Goal: Book appointment/travel/reservation

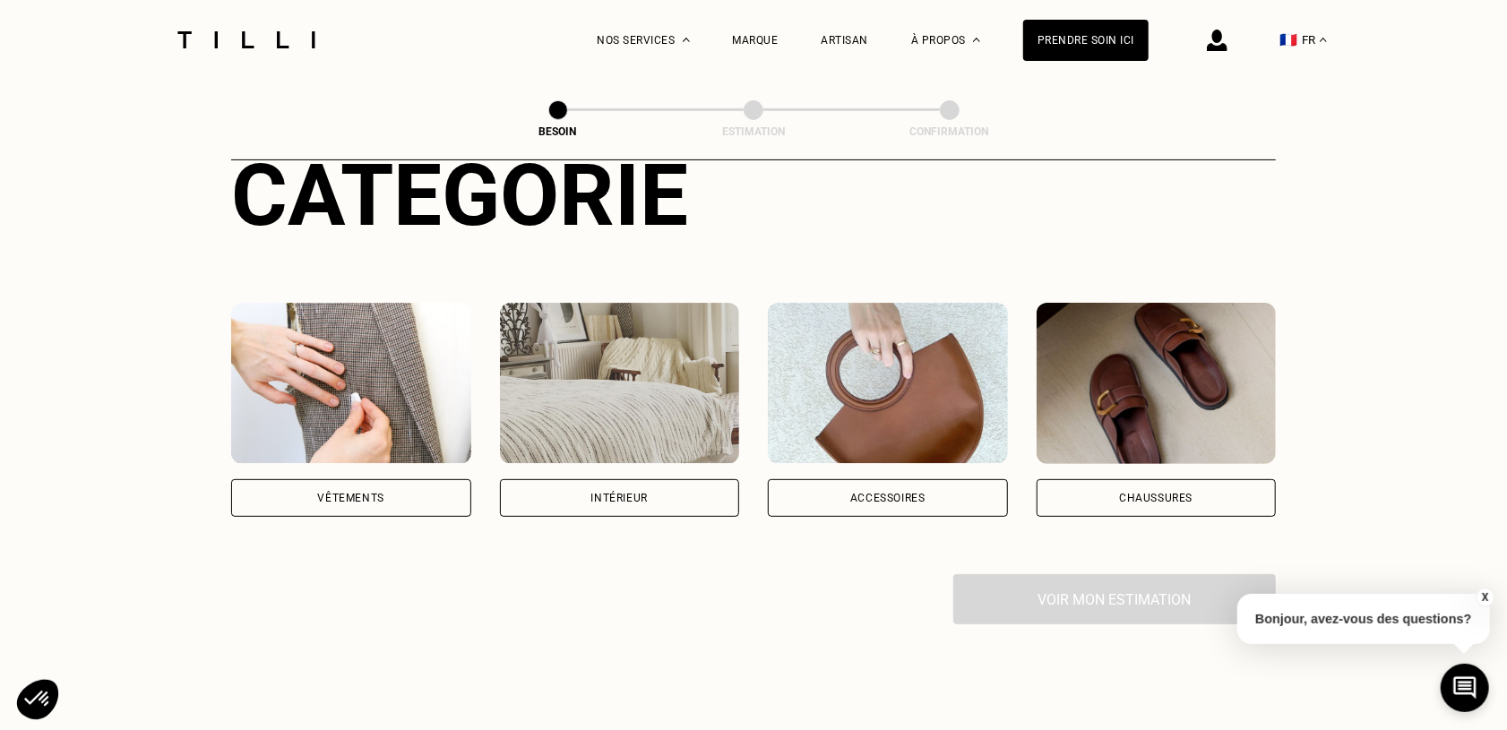
click at [418, 488] on div "Vêtements" at bounding box center [351, 498] width 240 height 38
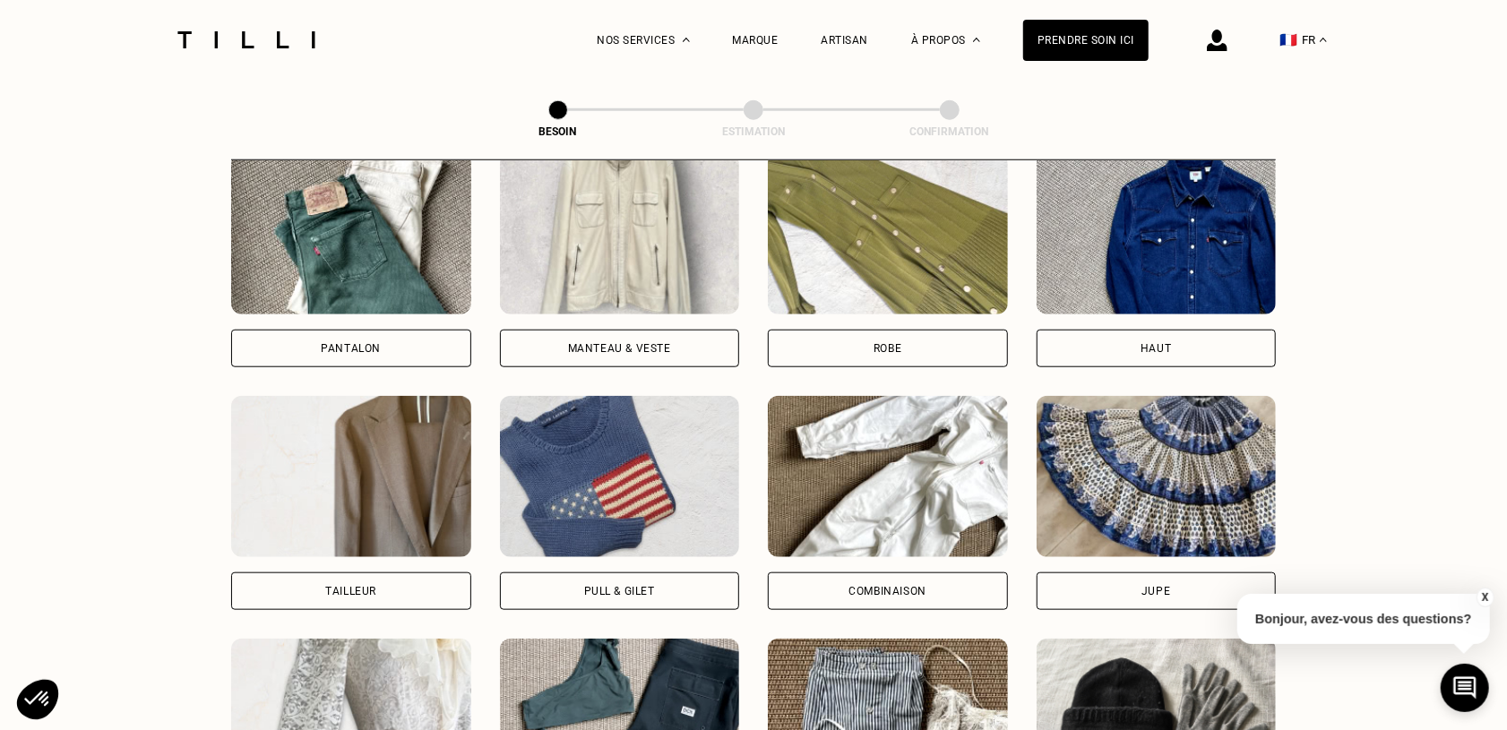
scroll to position [834, 0]
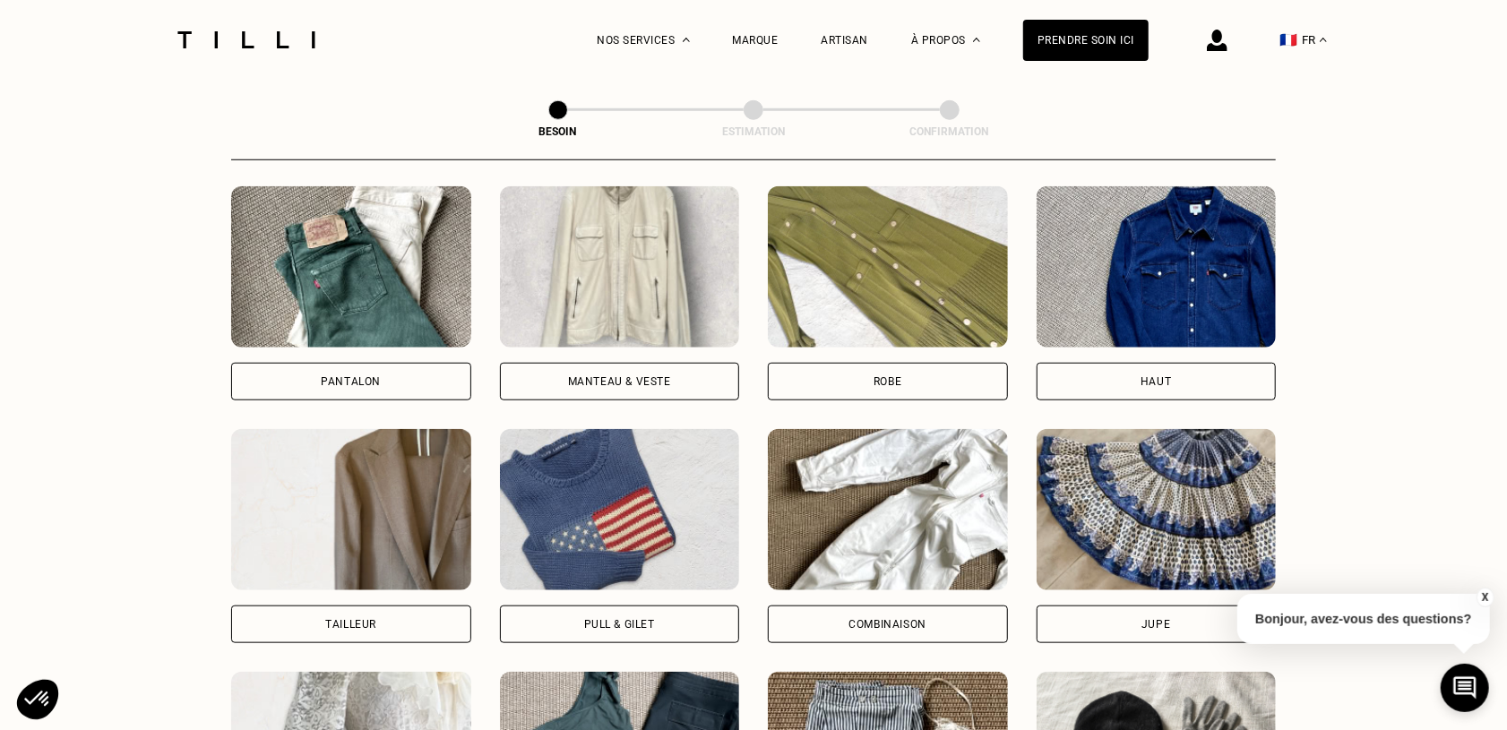
click at [391, 363] on div "Pantalon" at bounding box center [351, 382] width 240 height 38
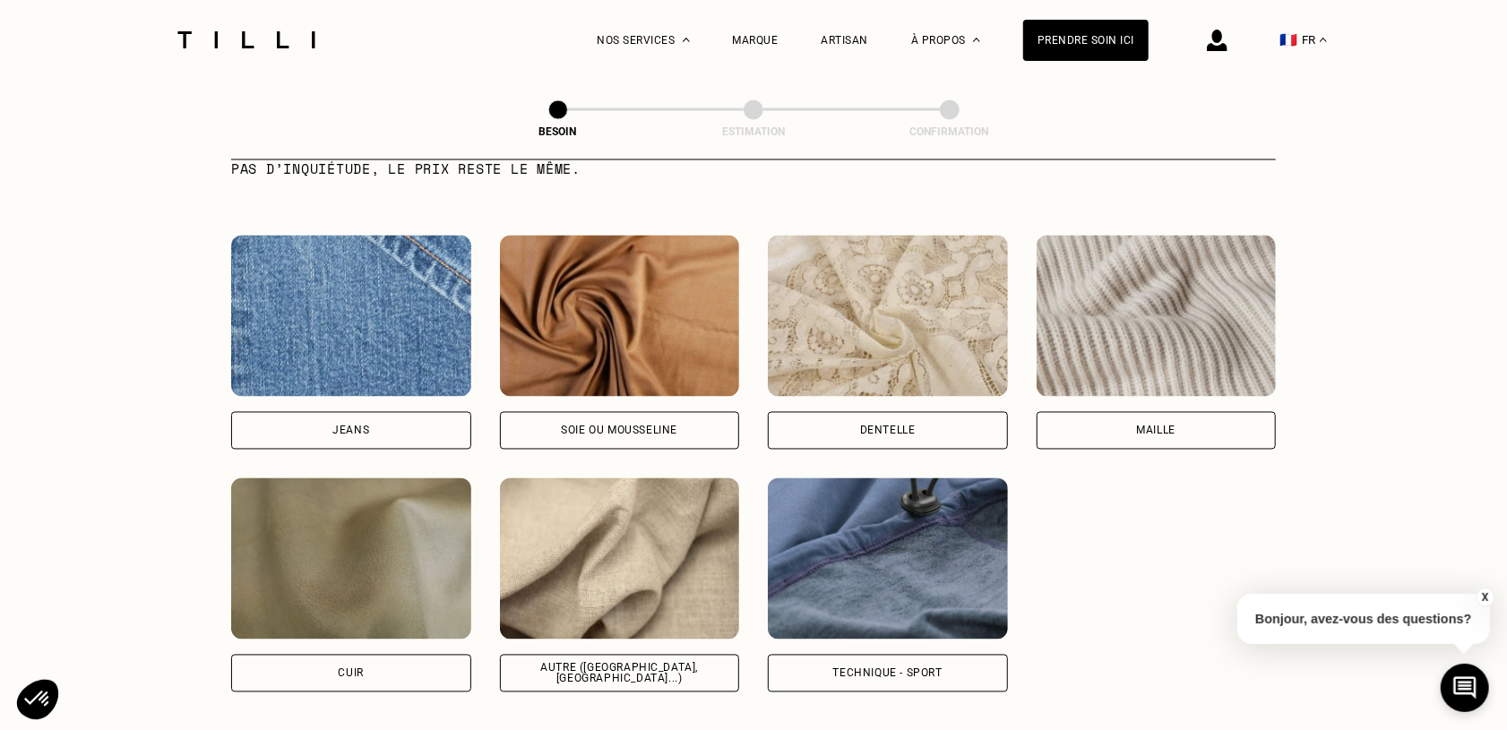
scroll to position [1877, 0]
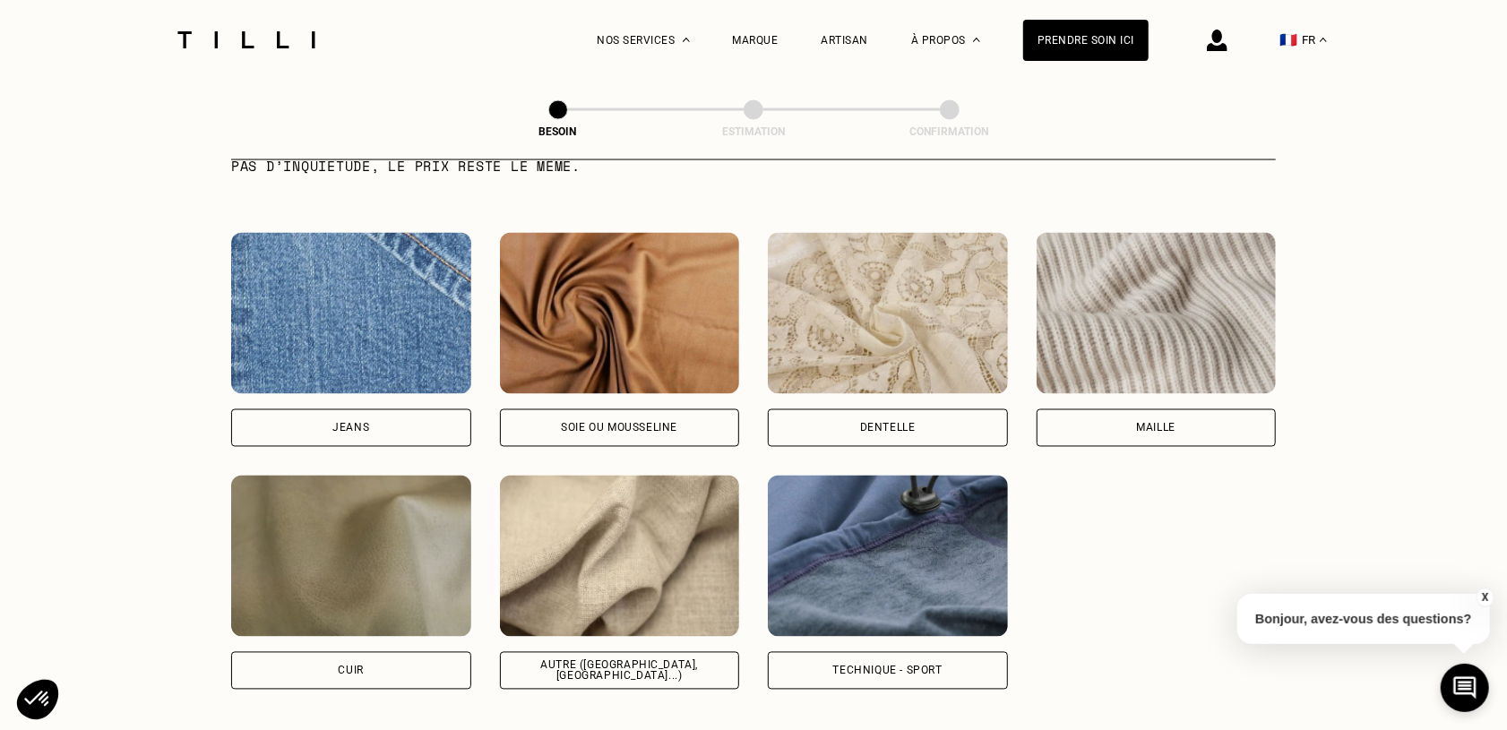
click at [662, 660] on div "Autre ([GEOGRAPHIC_DATA], [GEOGRAPHIC_DATA]...)" at bounding box center [620, 671] width 210 height 22
select select "FR"
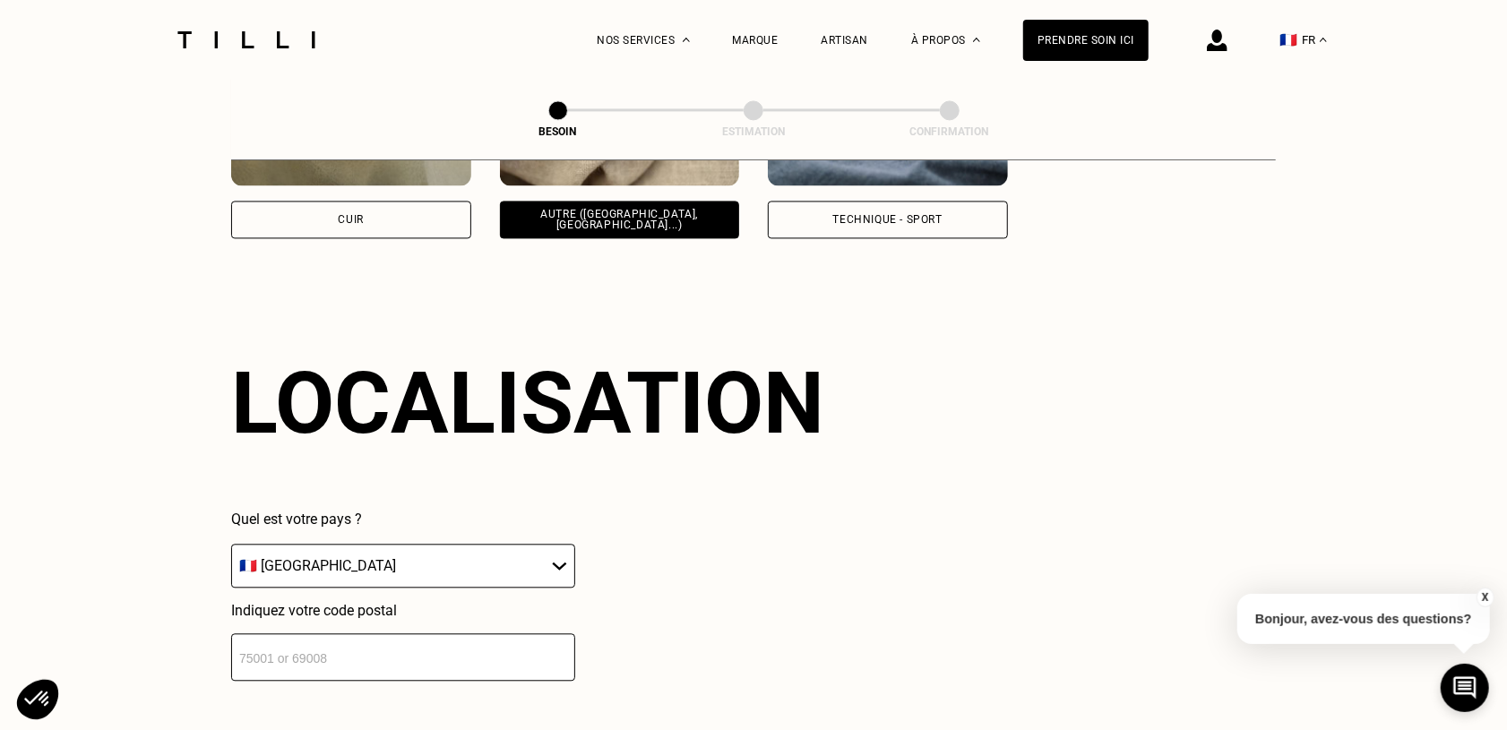
scroll to position [2405, 0]
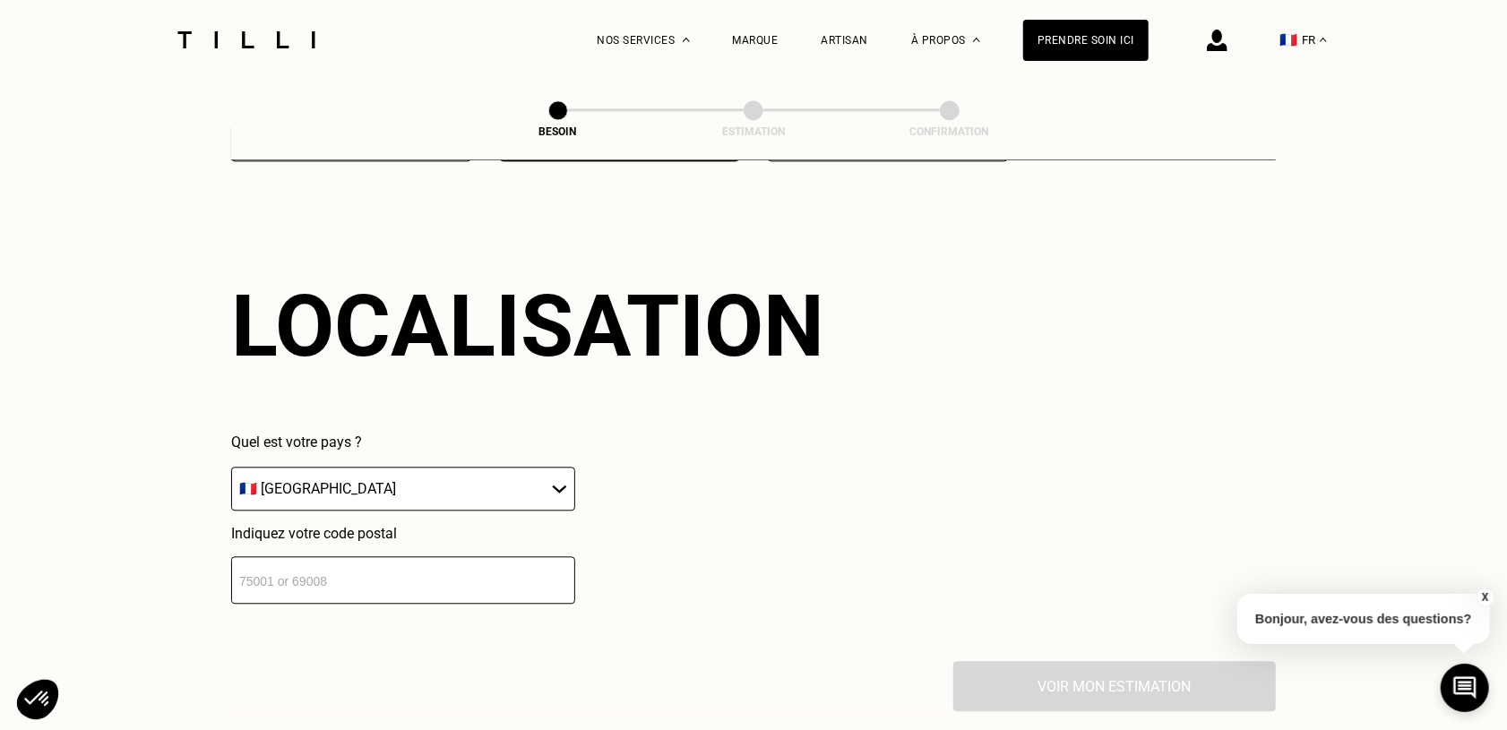
click at [515, 570] on input "number" at bounding box center [403, 580] width 344 height 47
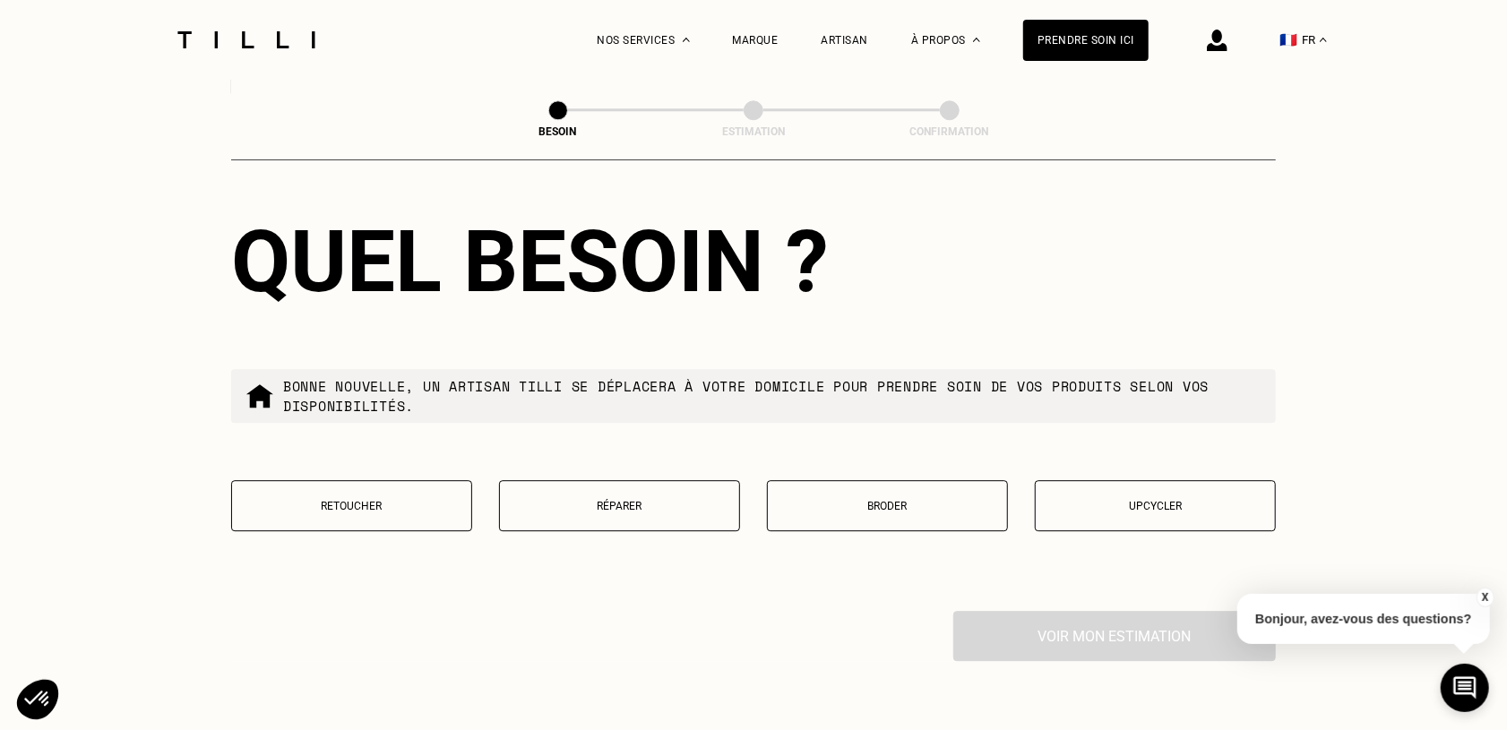
scroll to position [2913, 0]
type input "35000"
click at [415, 506] on button "Retoucher" at bounding box center [351, 504] width 241 height 51
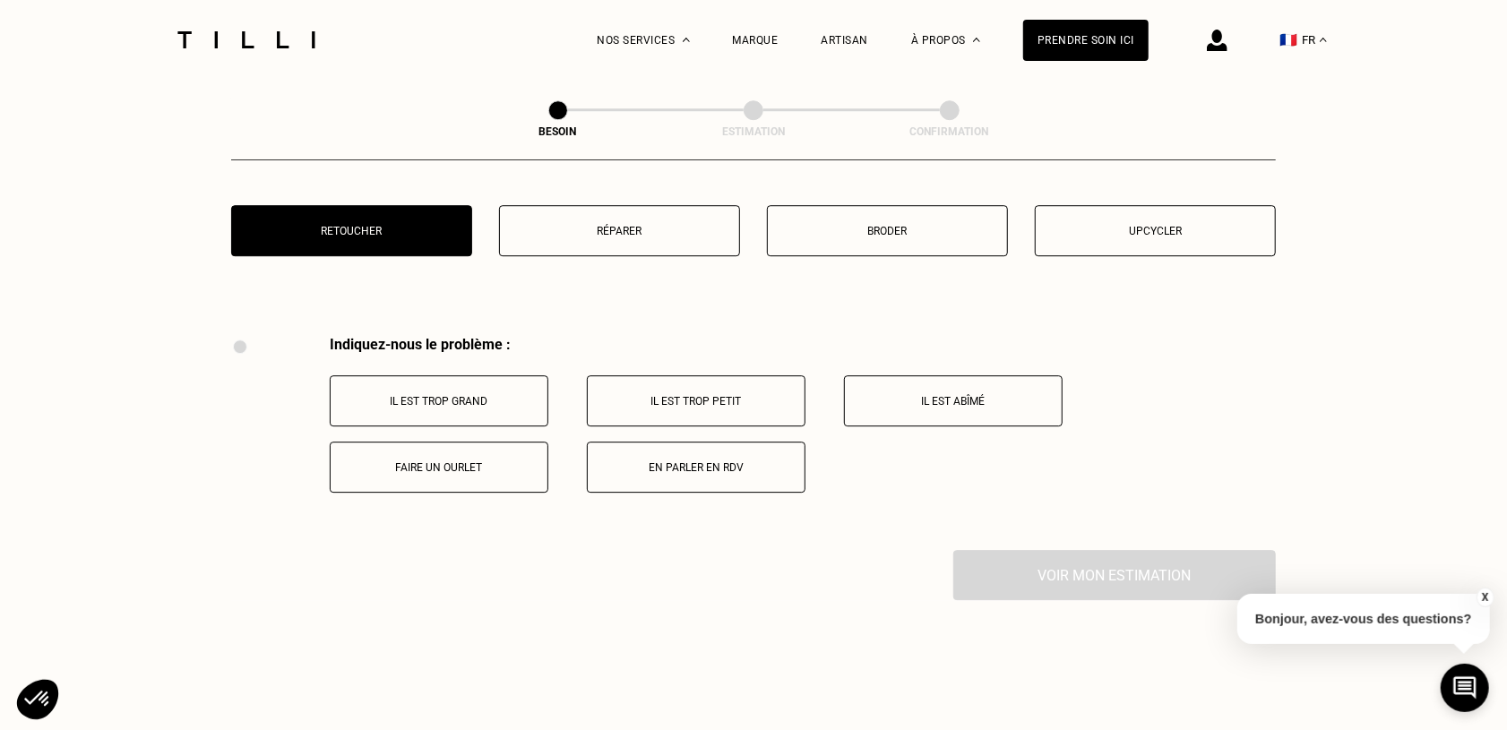
scroll to position [3314, 0]
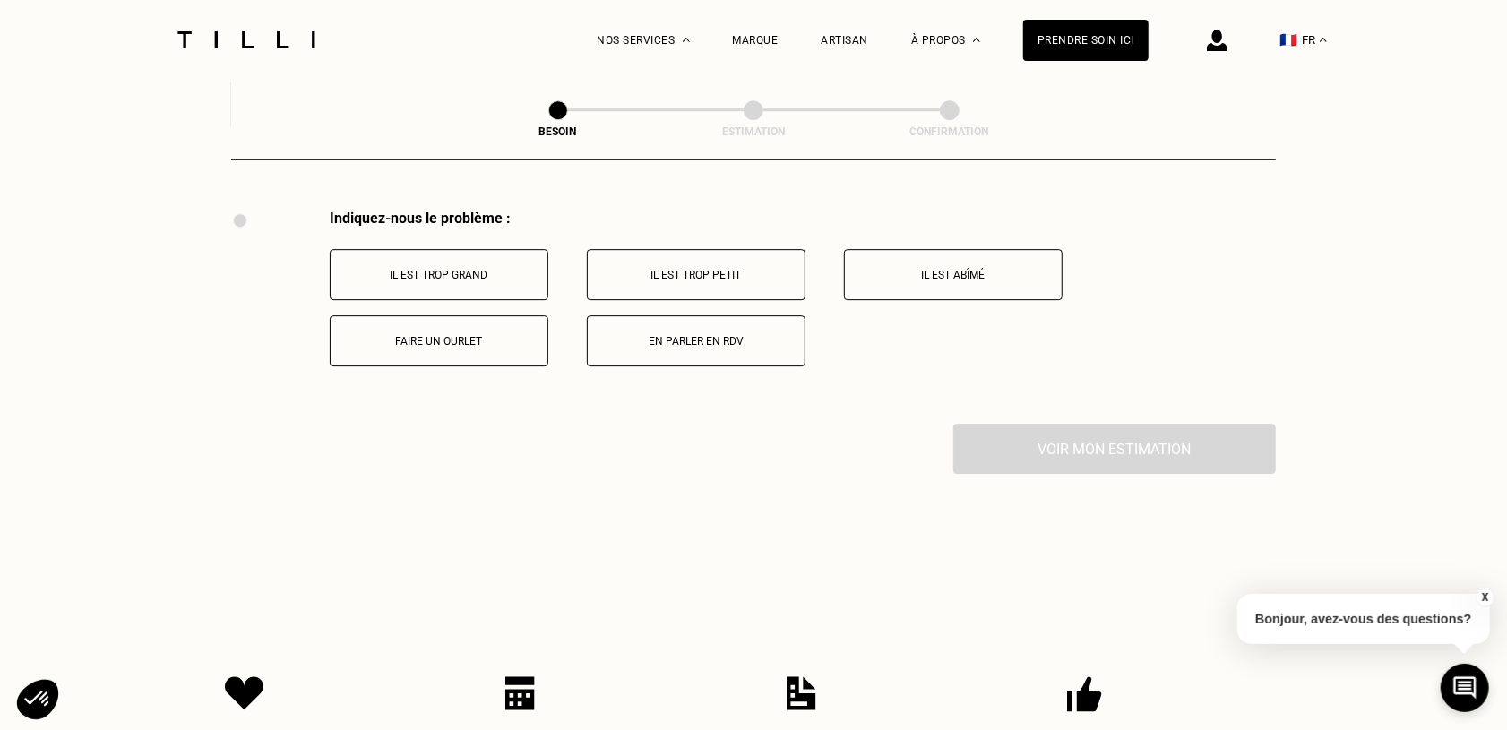
click at [498, 335] on p "Faire un ourlet" at bounding box center [439, 341] width 199 height 13
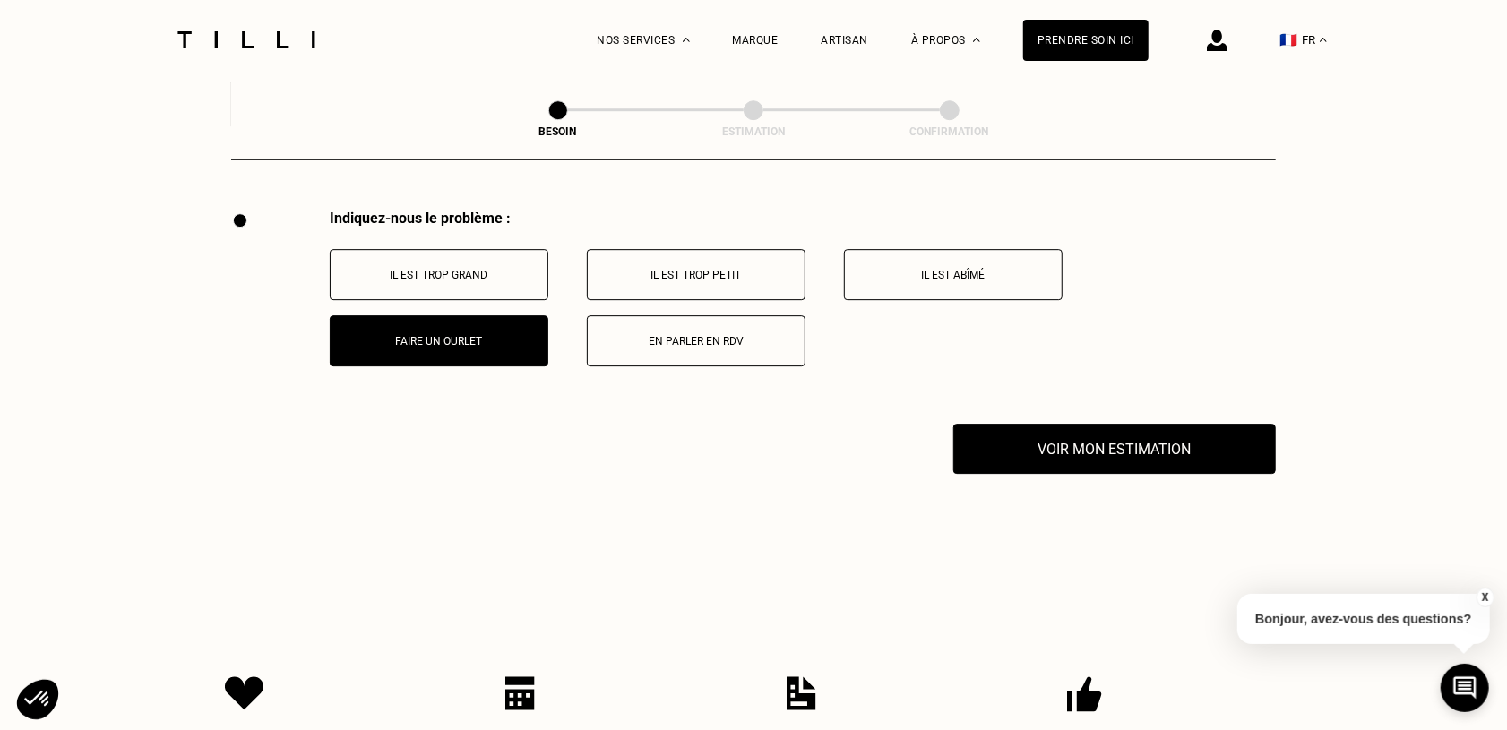
scroll to position [3528, 0]
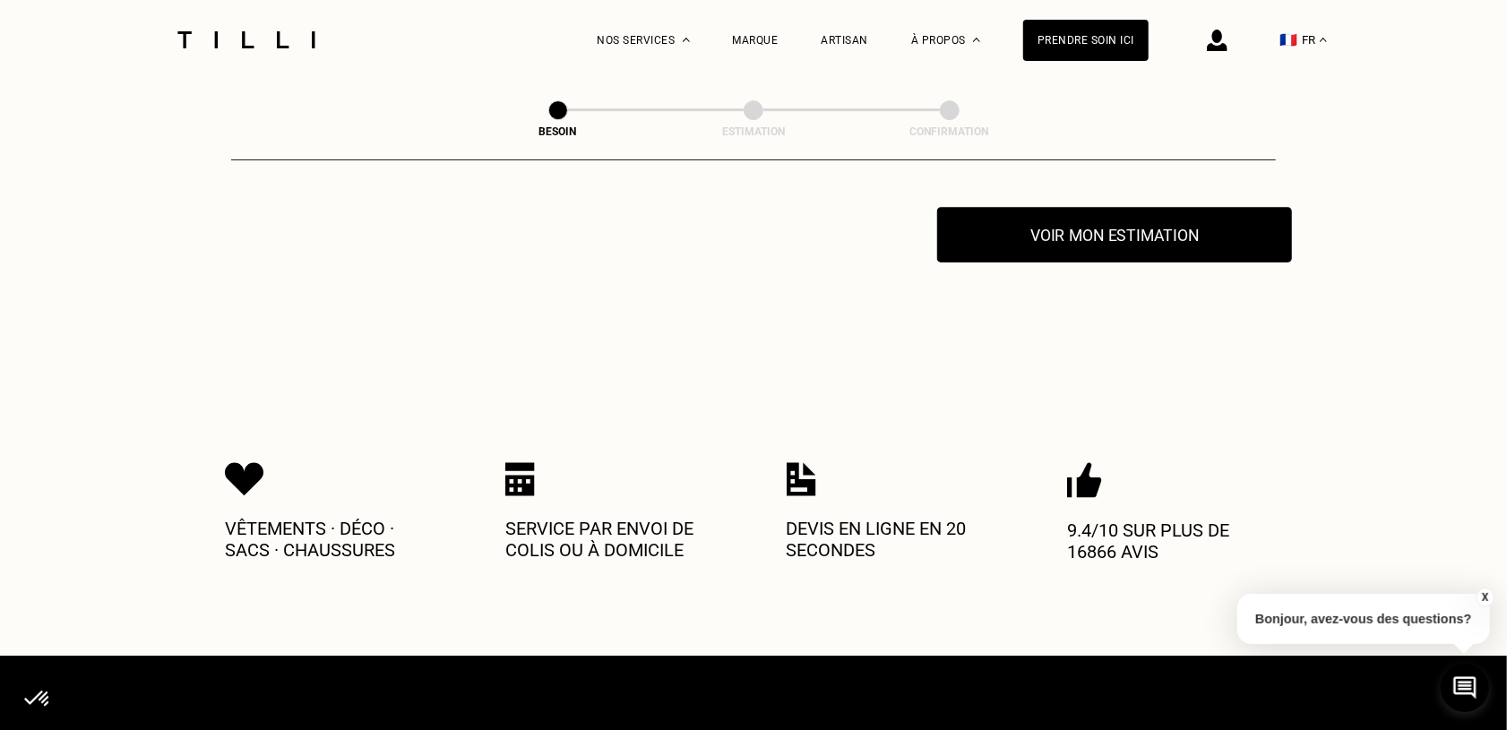
click at [1074, 234] on button "Voir mon estimation" at bounding box center [1114, 235] width 355 height 56
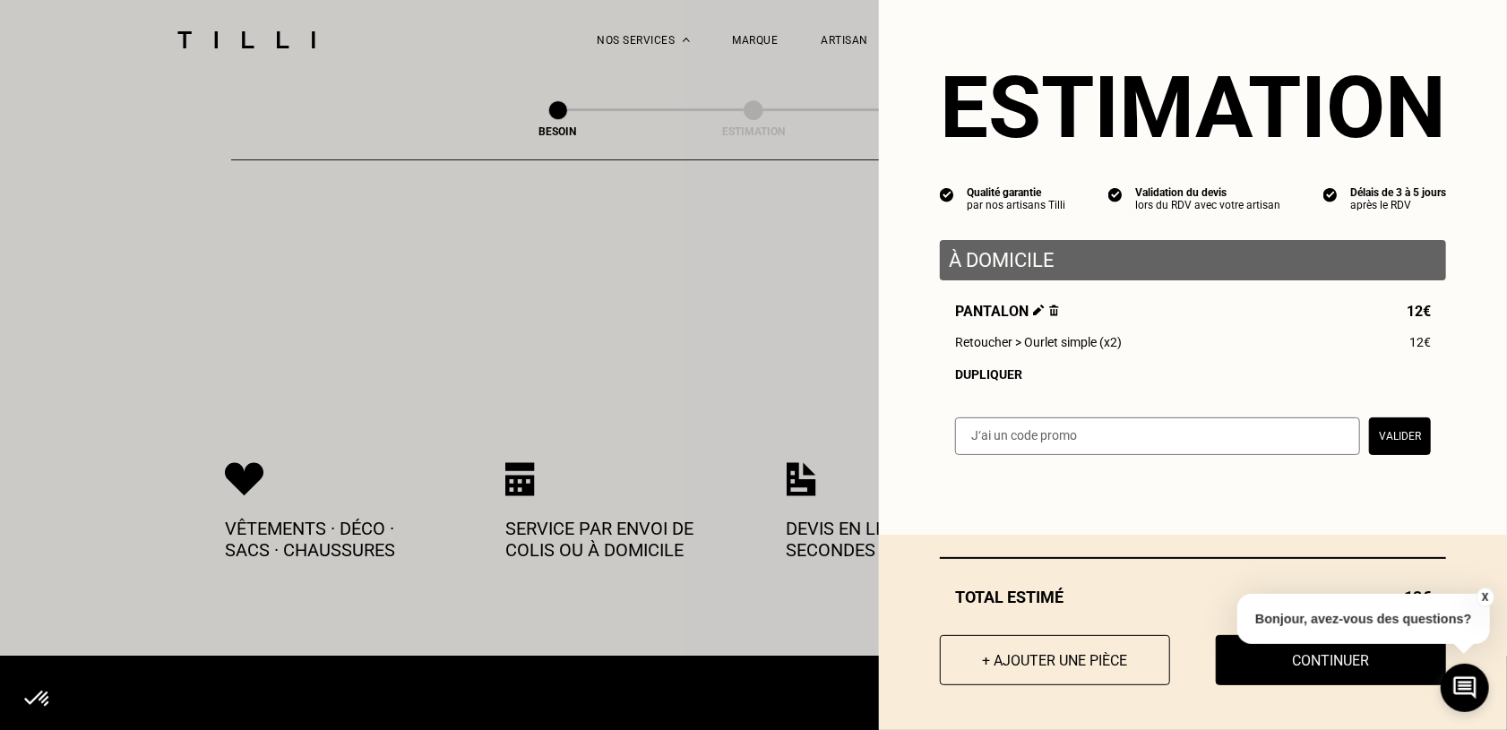
click at [1490, 593] on button "X" at bounding box center [1485, 598] width 18 height 20
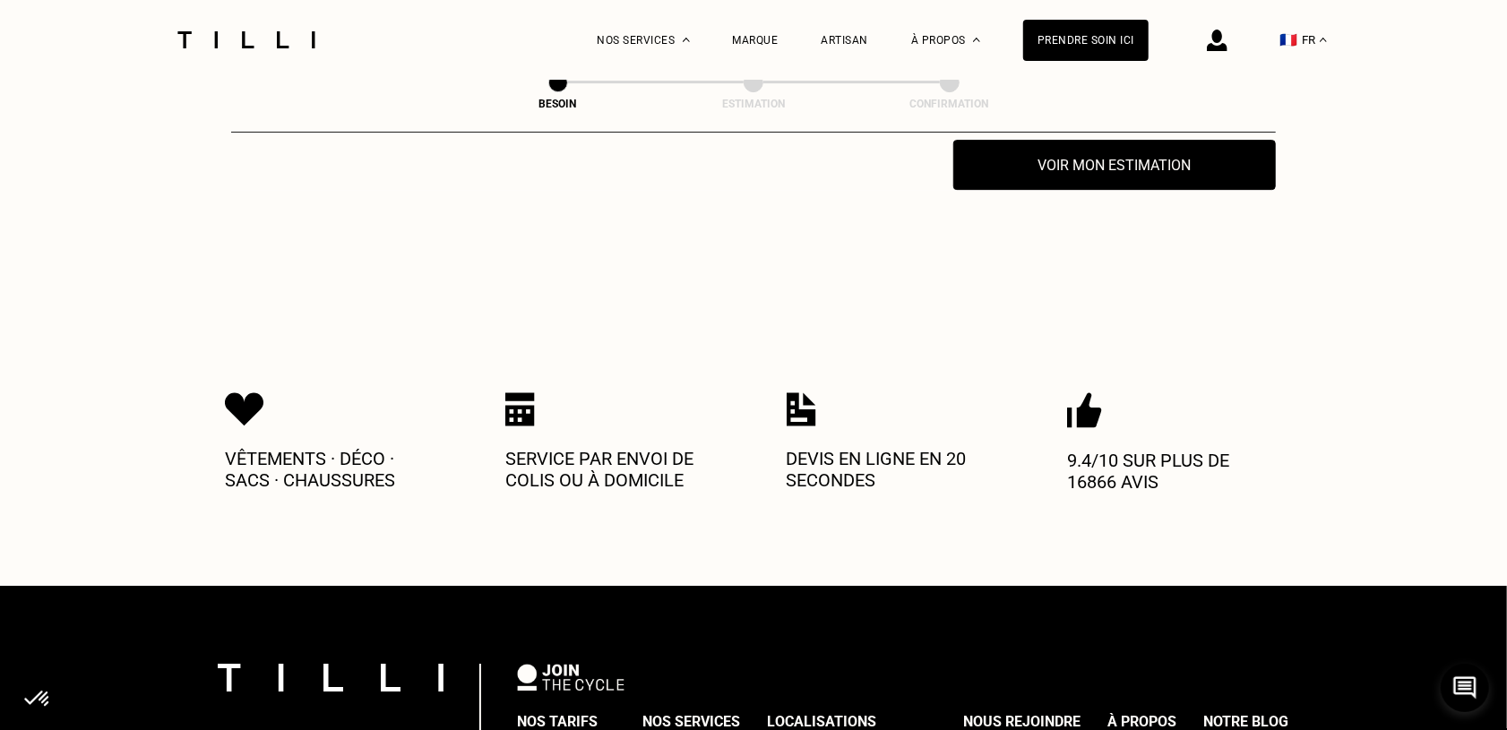
scroll to position [3702, 0]
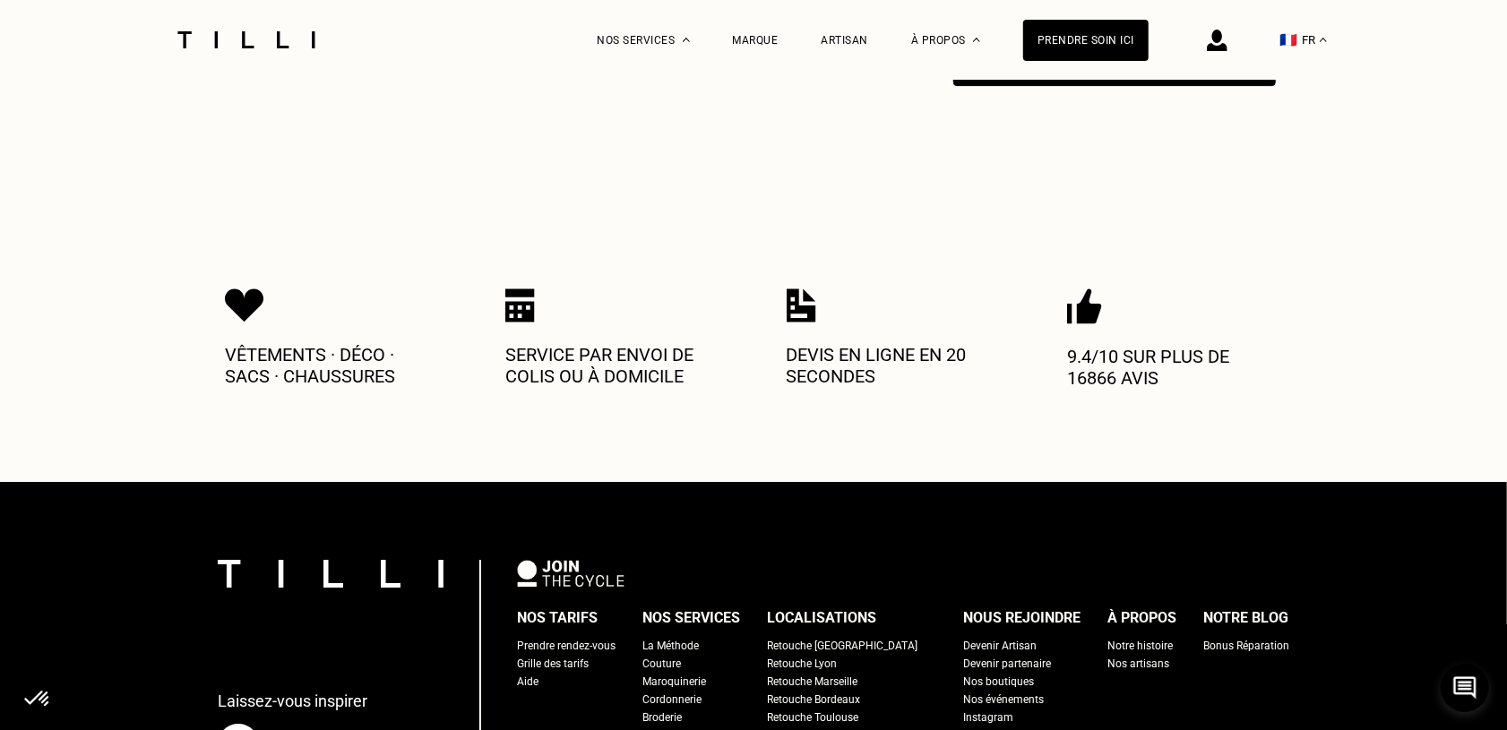
click at [582, 655] on div "Grille des tarifs" at bounding box center [553, 664] width 72 height 18
select select "FR"
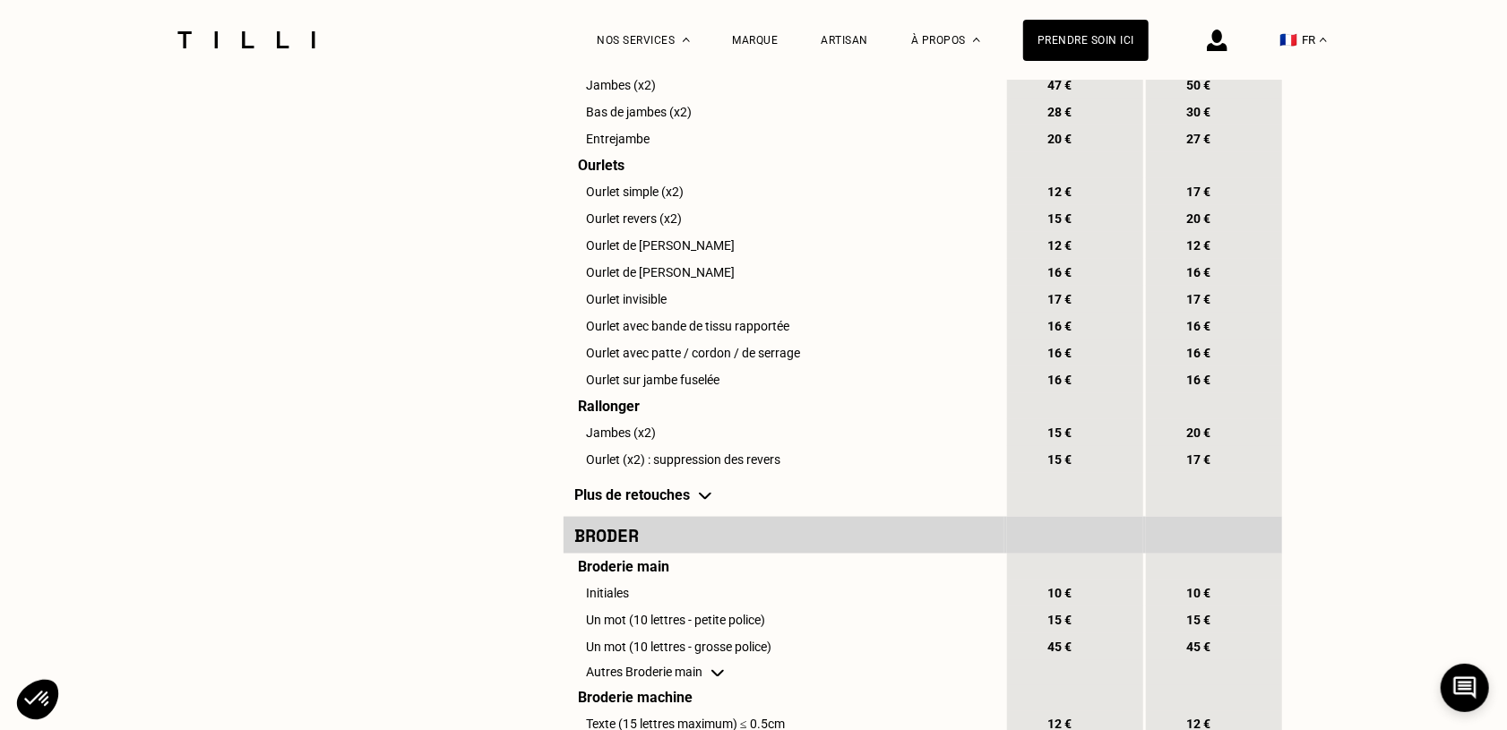
scroll to position [1491, 0]
